Goal: Task Accomplishment & Management: Manage account settings

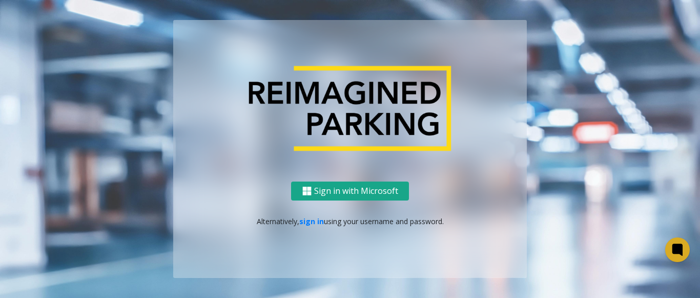
click at [330, 188] on button "Sign in with Microsoft" at bounding box center [350, 190] width 118 height 19
click at [312, 222] on link "sign in" at bounding box center [311, 221] width 25 height 10
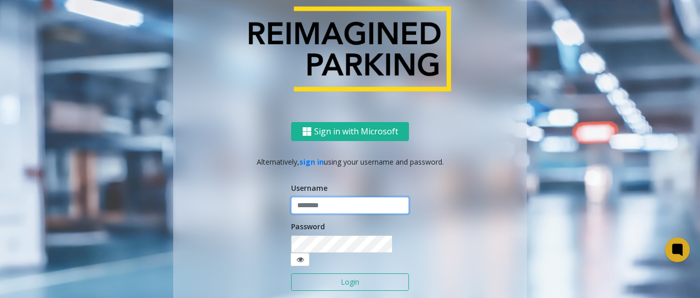
click at [316, 214] on input "text" at bounding box center [350, 205] width 118 height 17
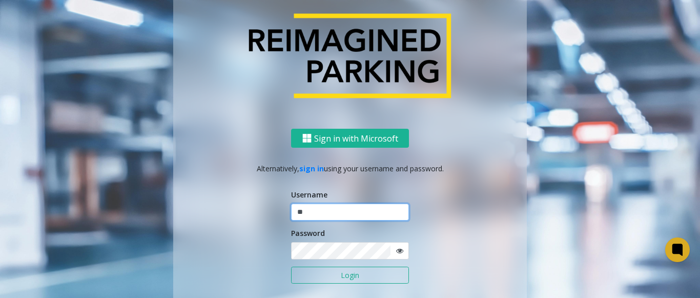
type input "*"
type input "*******"
click at [360, 276] on button "Login" at bounding box center [350, 275] width 118 height 17
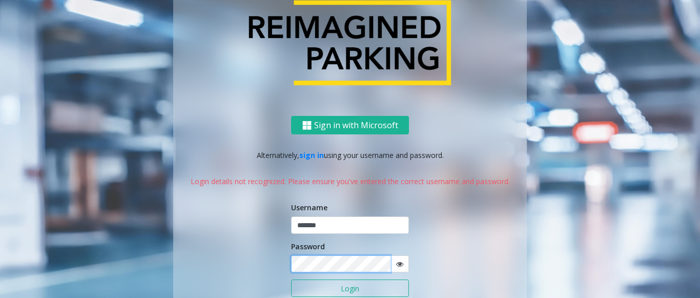
click at [278, 263] on div "Sign in with Microsoft Alternatively, sign in using your username and password.…" at bounding box center [350, 230] width 354 height 228
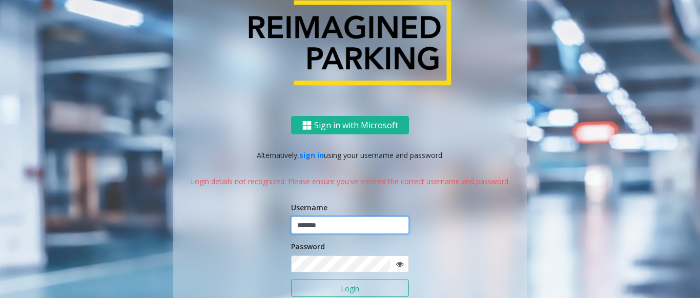
drag, startPoint x: 330, startPoint y: 222, endPoint x: 256, endPoint y: 222, distance: 74.3
click at [256, 222] on div "Sign in with Microsoft Alternatively, sign in using your username and password.…" at bounding box center [350, 230] width 354 height 228
type input "*******"
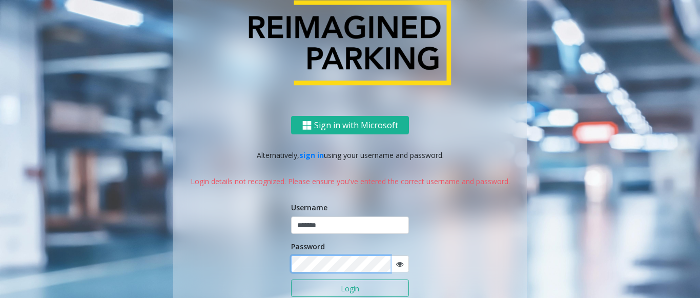
click at [260, 251] on div "Sign in with Microsoft Alternatively, sign in using your username and password.…" at bounding box center [350, 230] width 354 height 228
click at [291, 279] on button "Login" at bounding box center [350, 287] width 118 height 17
click at [285, 265] on div "Sign in with Microsoft Alternatively, sign in using your username and password.…" at bounding box center [350, 230] width 354 height 228
click at [396, 264] on icon at bounding box center [399, 263] width 7 height 7
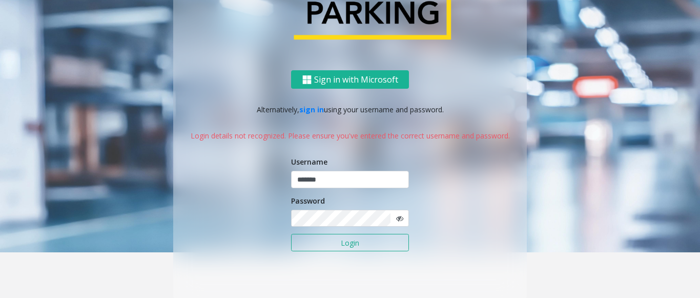
click at [315, 237] on button "Login" at bounding box center [350, 242] width 118 height 17
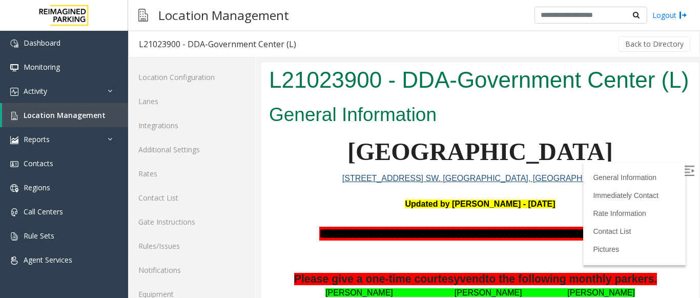
click at [584, 128] on h2 "General Information" at bounding box center [480, 115] width 422 height 27
click at [593, 173] on link "General Information" at bounding box center [627, 177] width 68 height 8
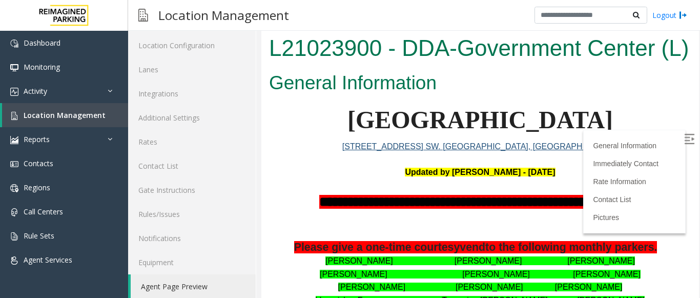
scroll to position [71, 0]
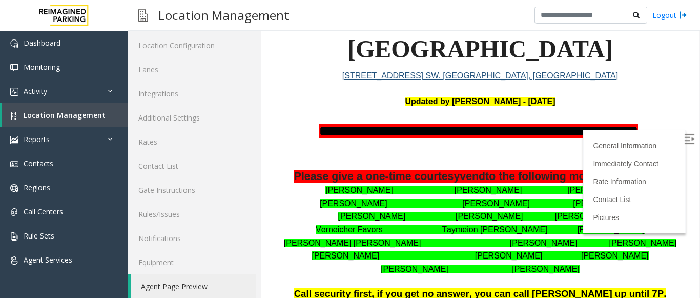
click at [683, 133] on label at bounding box center [690, 140] width 15 height 15
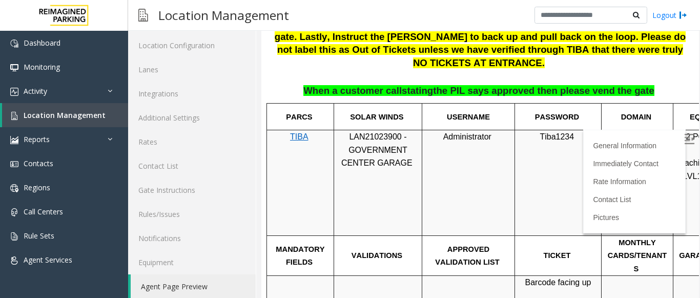
scroll to position [501, 0]
